Goal: Task Accomplishment & Management: Use online tool/utility

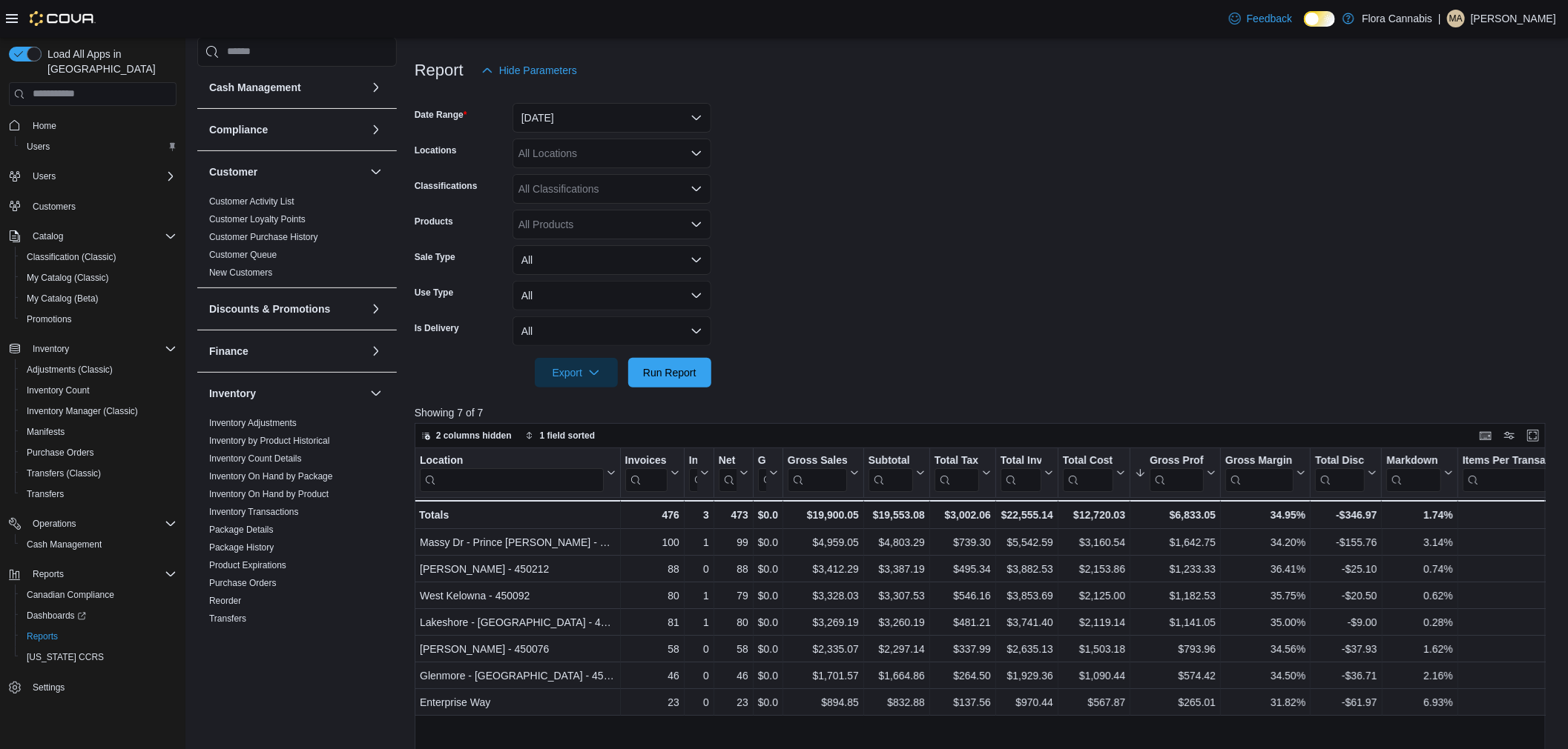
scroll to position [529, 0]
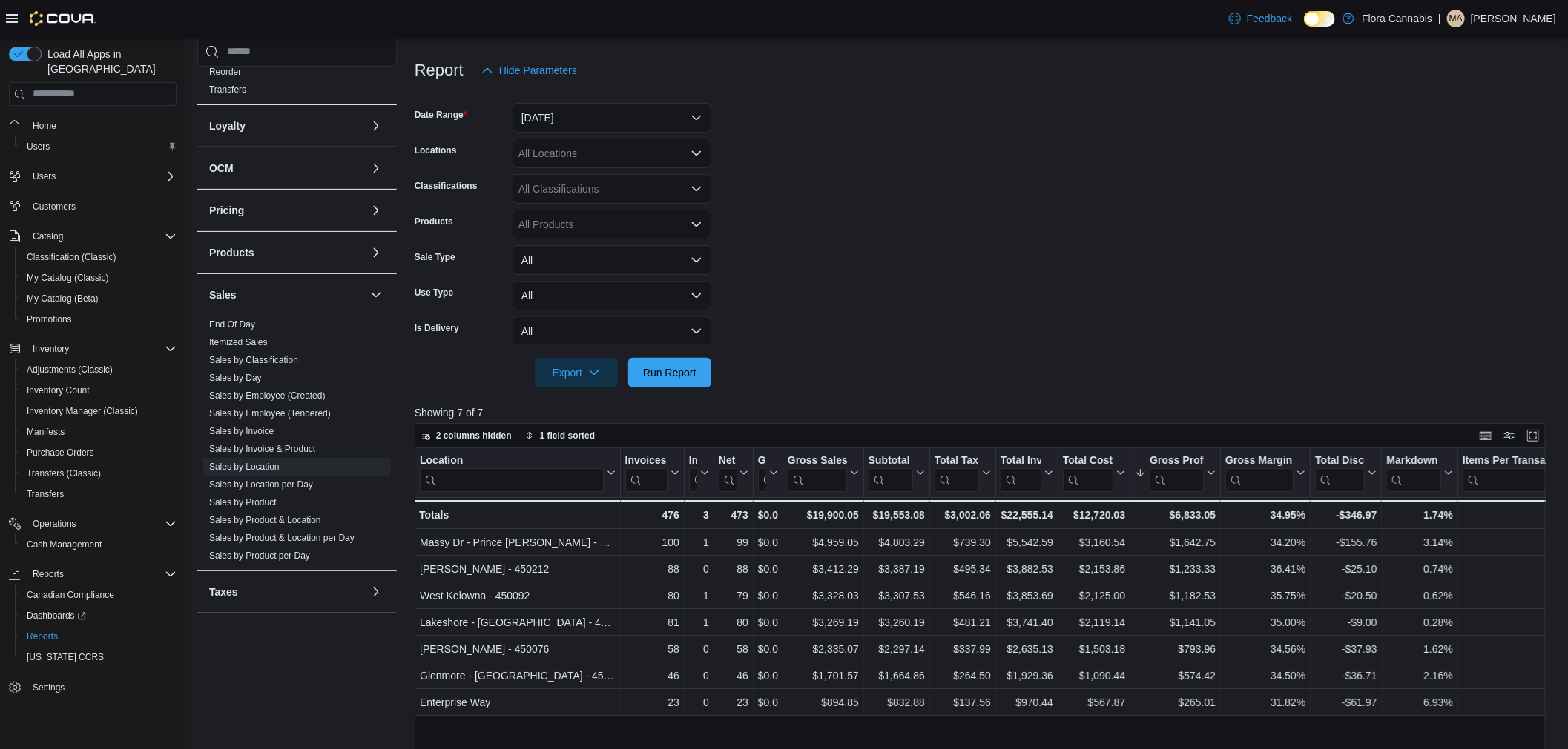
click at [614, 356] on div at bounding box center [986, 352] width 1142 height 12
click at [662, 356] on div at bounding box center [986, 352] width 1142 height 12
drag, startPoint x: 663, startPoint y: 361, endPoint x: 399, endPoint y: 84, distance: 382.7
click at [663, 362] on span "Run Report" at bounding box center [669, 373] width 65 height 30
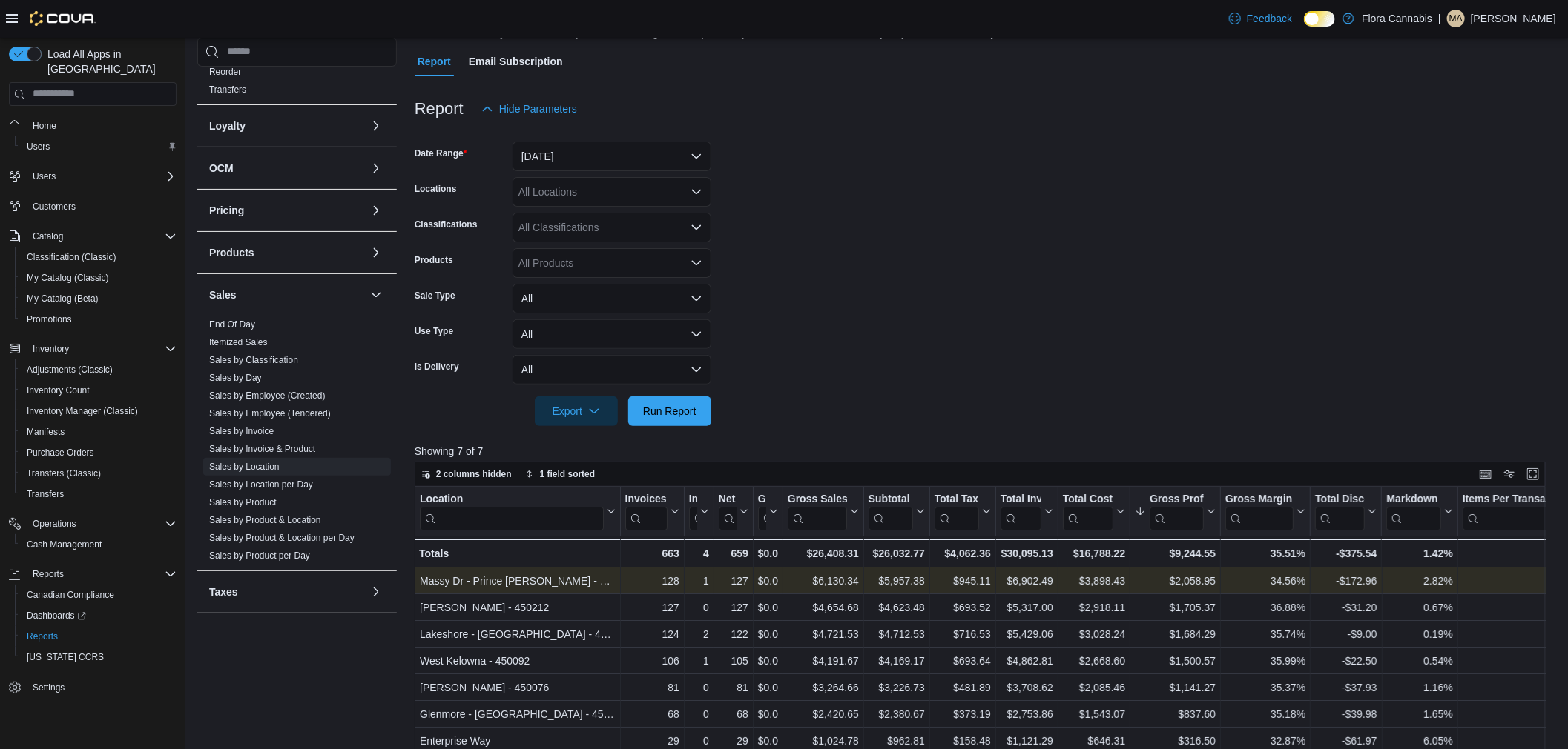
scroll to position [0, 0]
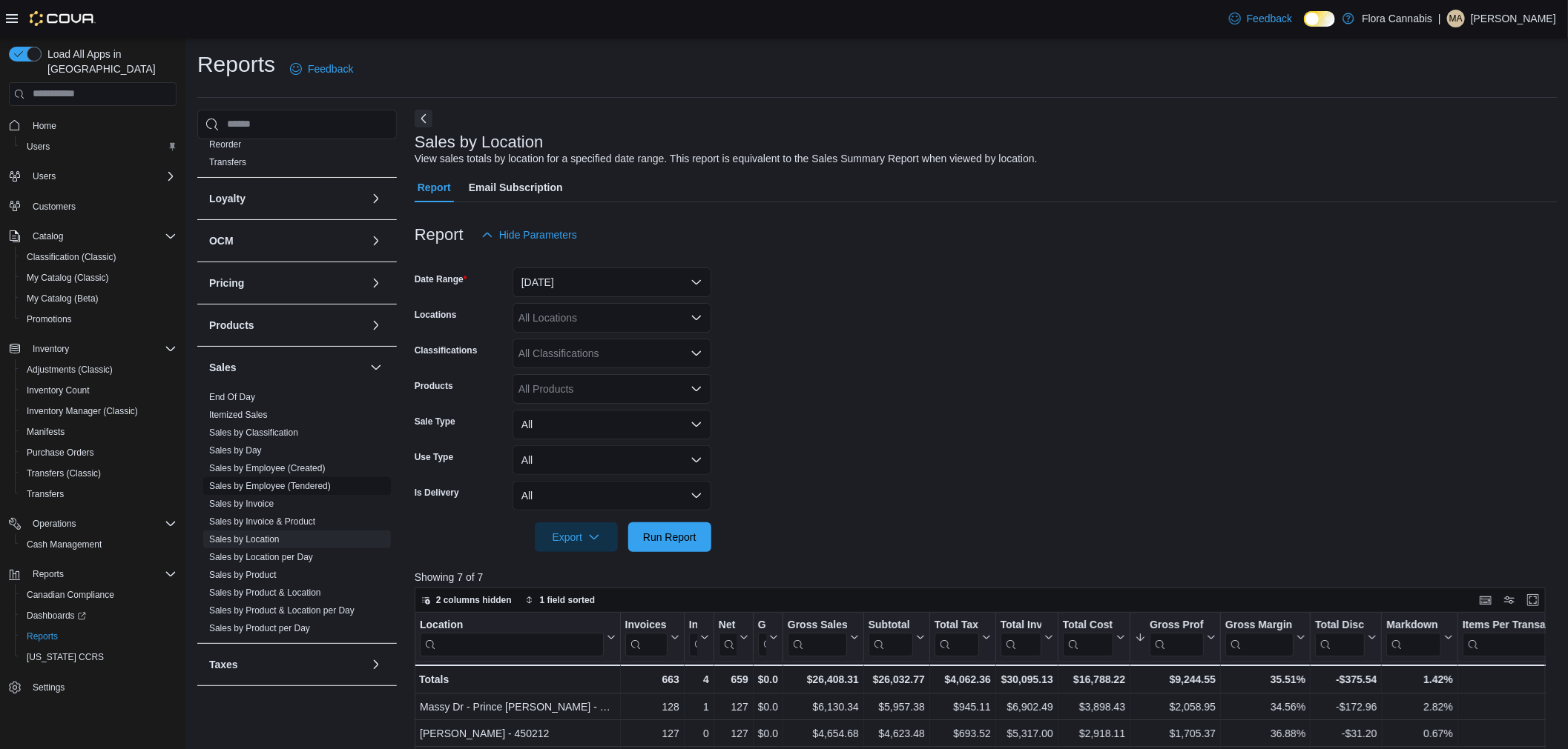
click at [298, 485] on link "Sales by Employee (Tendered)" at bounding box center [270, 486] width 122 height 10
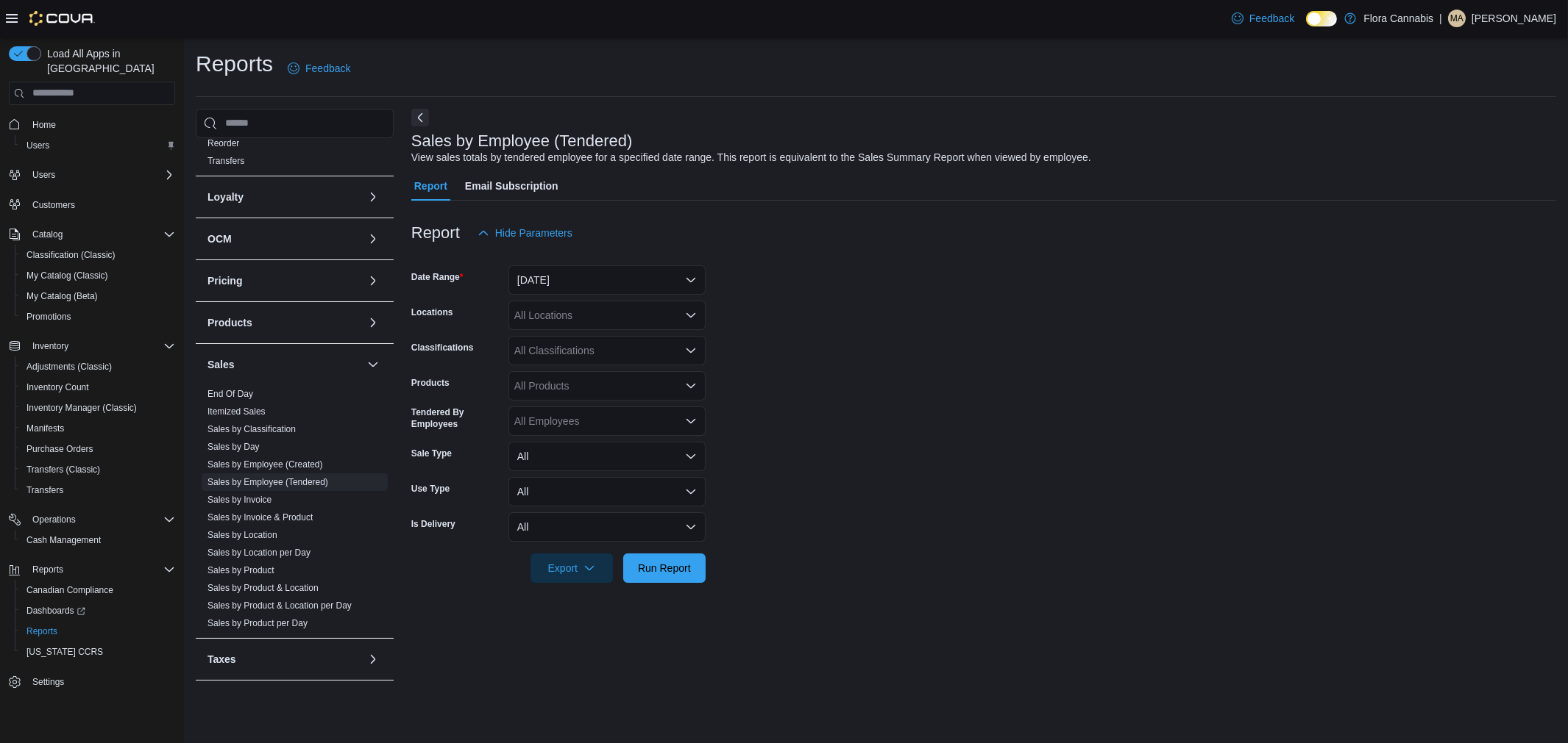
click at [611, 306] on div "All Locations" at bounding box center [607, 315] width 197 height 30
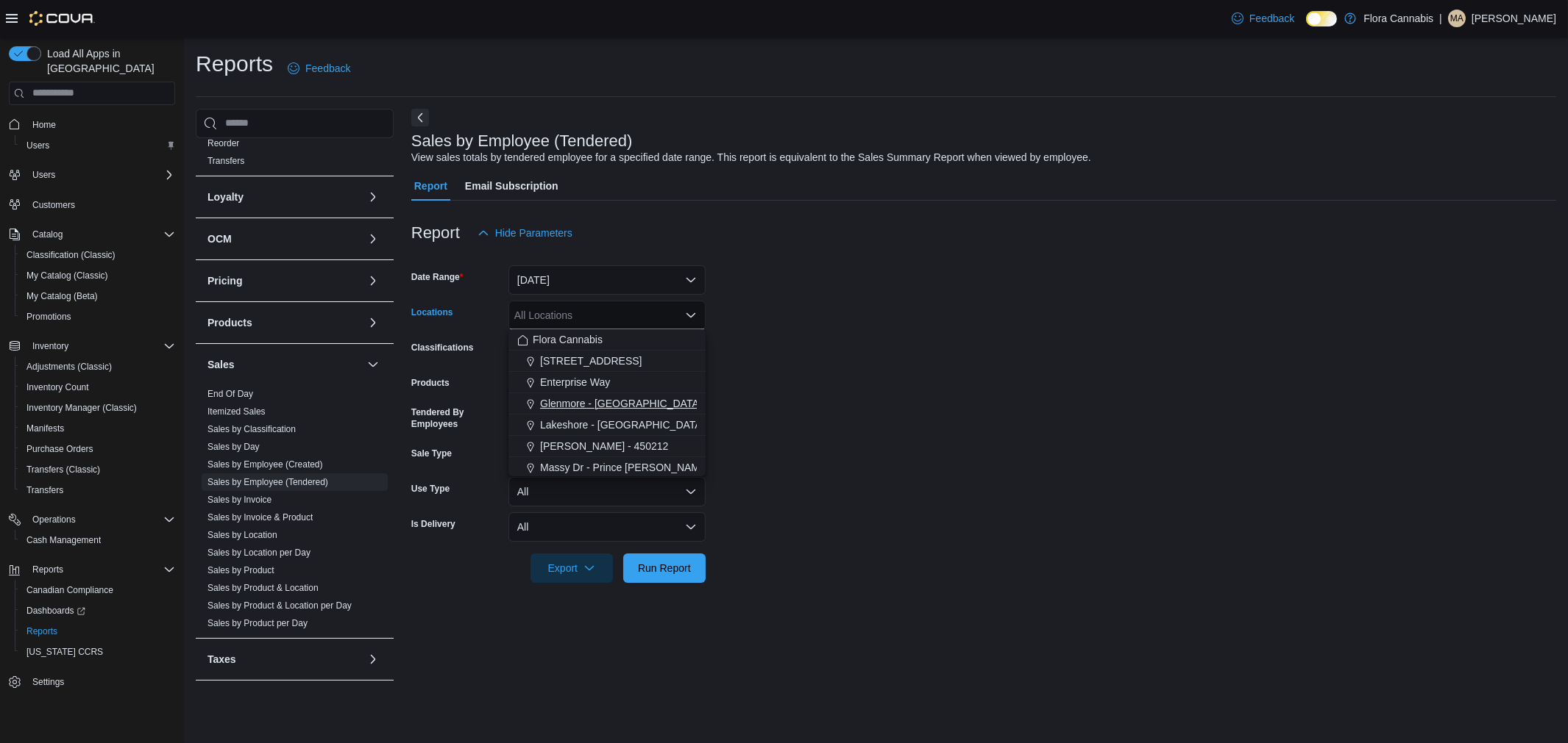
click at [593, 403] on span "Glenmore - [GEOGRAPHIC_DATA] - 450374" at bounding box center [642, 404] width 205 height 15
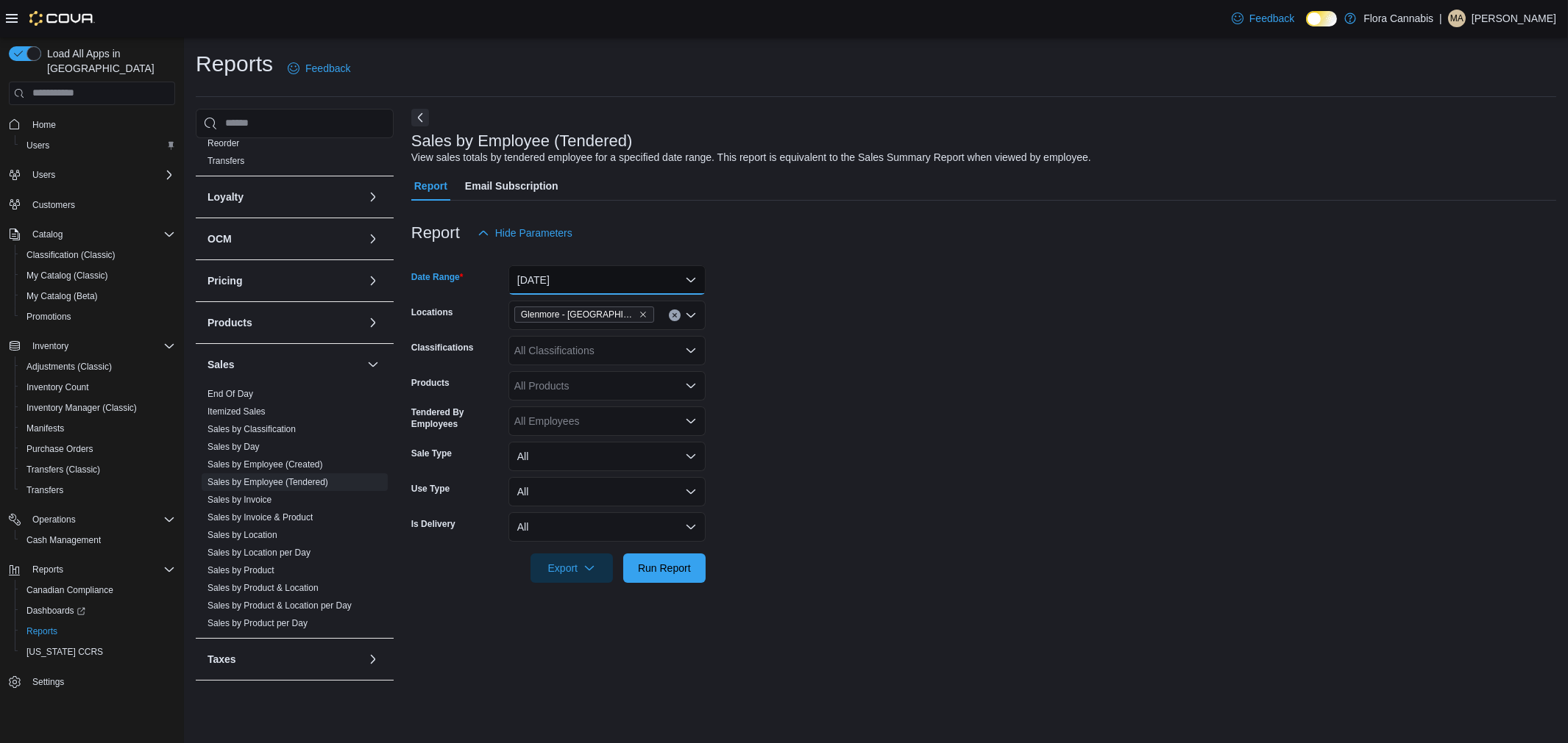
click at [596, 280] on button "[DATE]" at bounding box center [607, 280] width 197 height 30
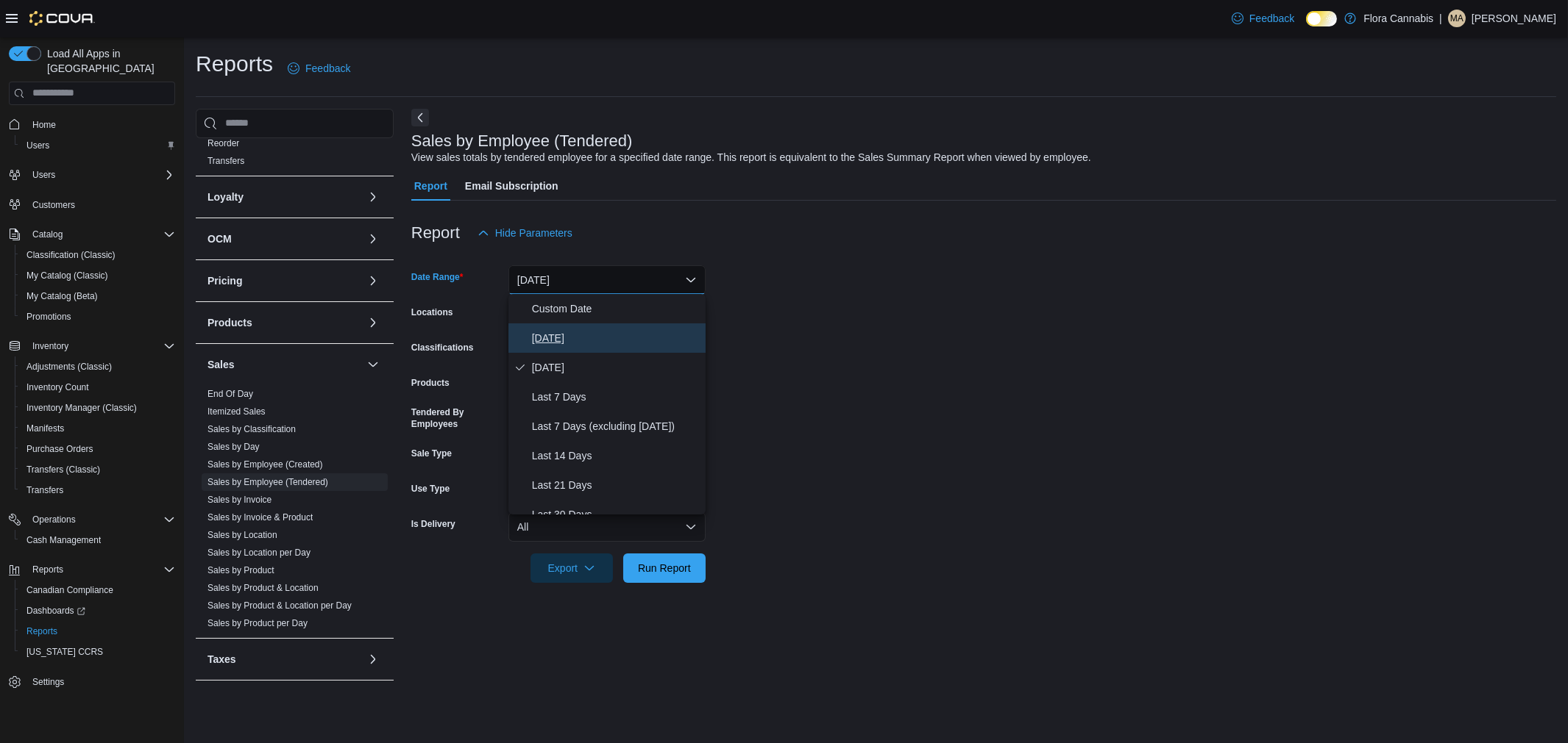
click at [582, 333] on span "[DATE]" at bounding box center [615, 338] width 168 height 17
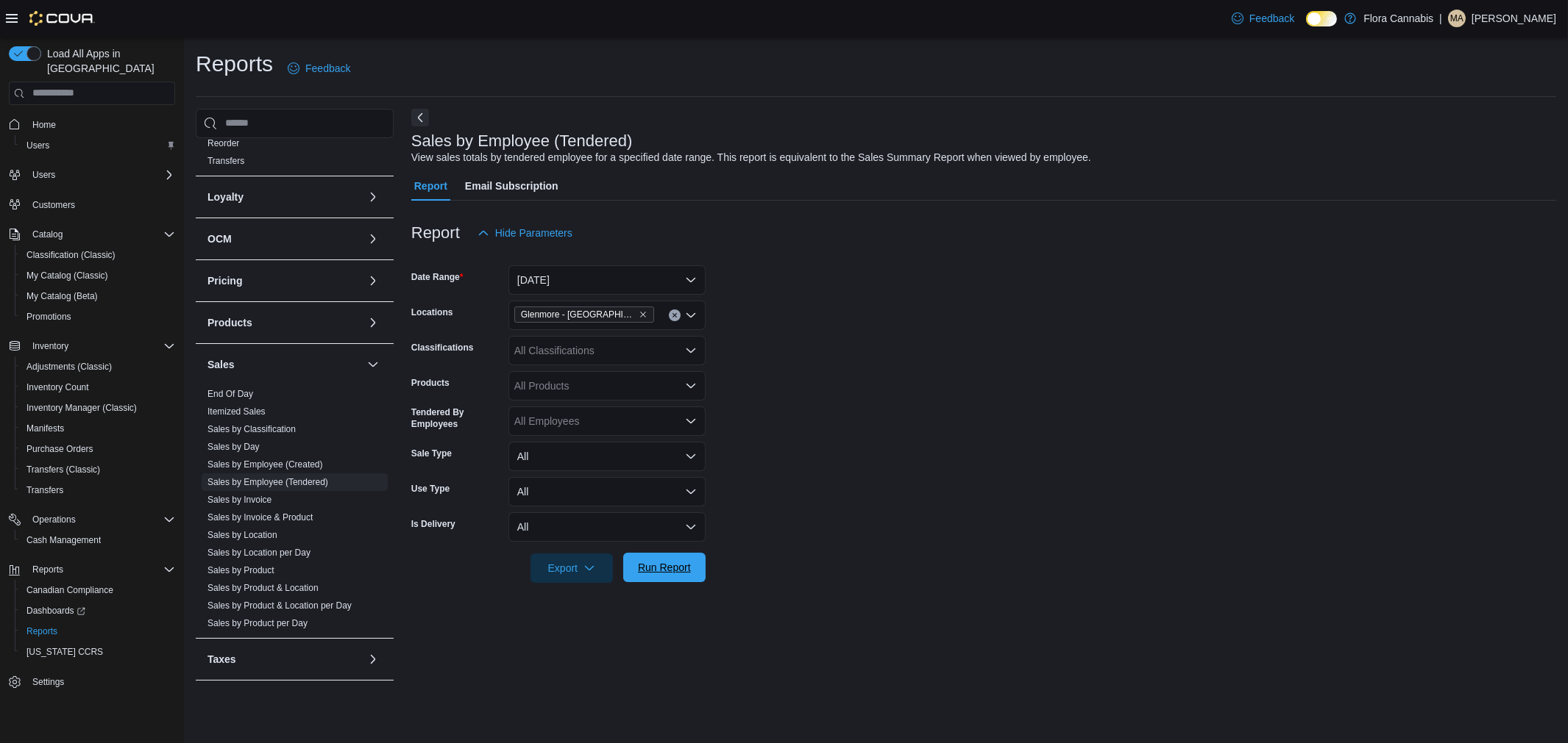
click at [689, 562] on span "Run Report" at bounding box center [664, 568] width 53 height 15
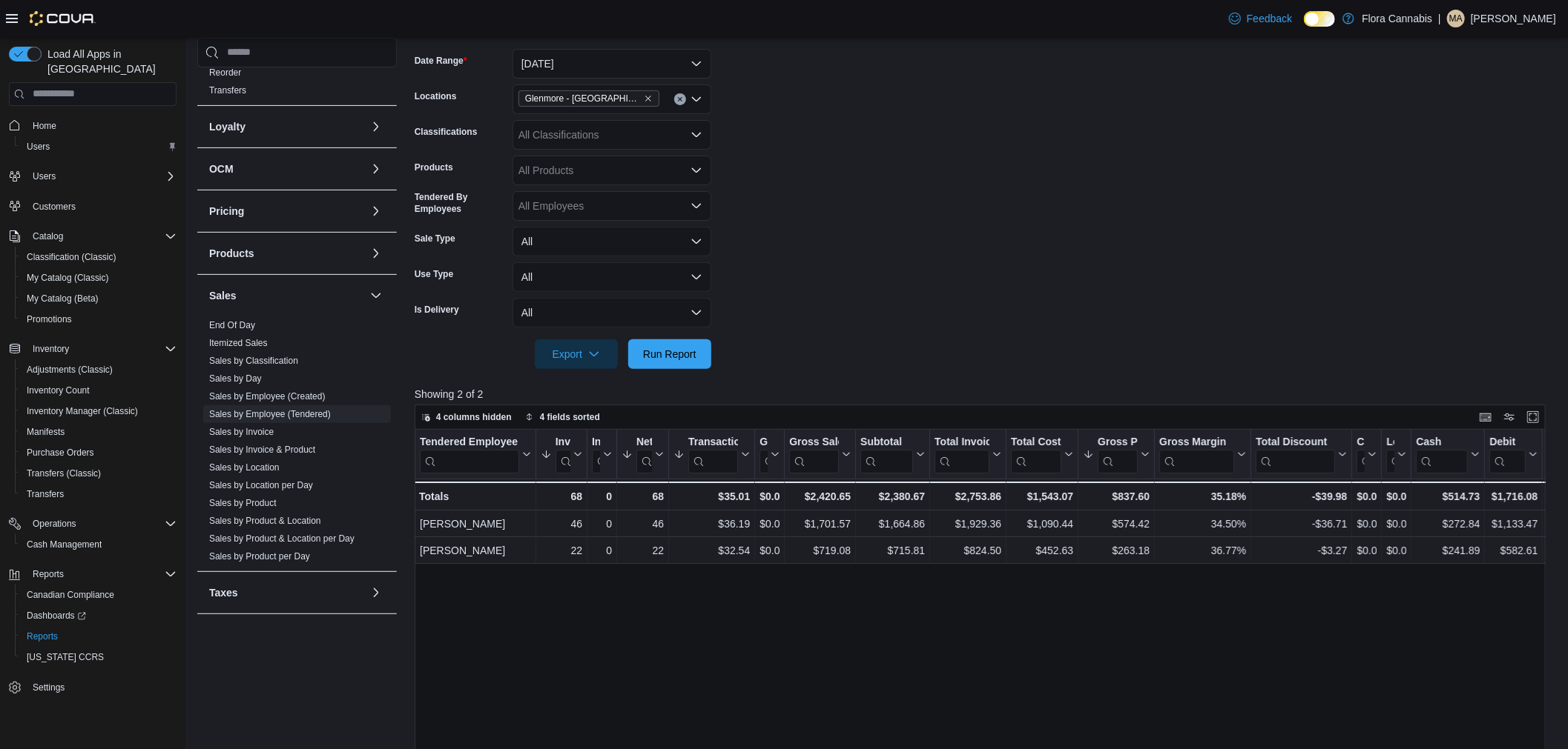
scroll to position [247, 0]
